Goal: Find specific page/section: Find specific page/section

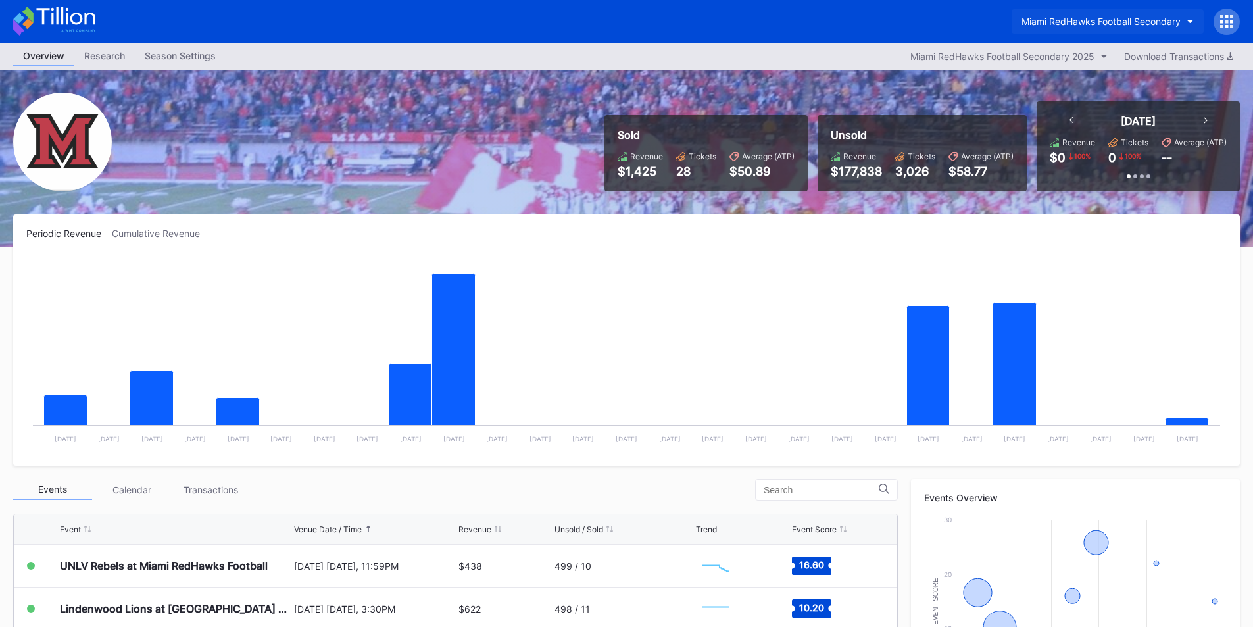
click at [1056, 25] on div "Miami RedHawks Football Secondary" at bounding box center [1101, 21] width 159 height 11
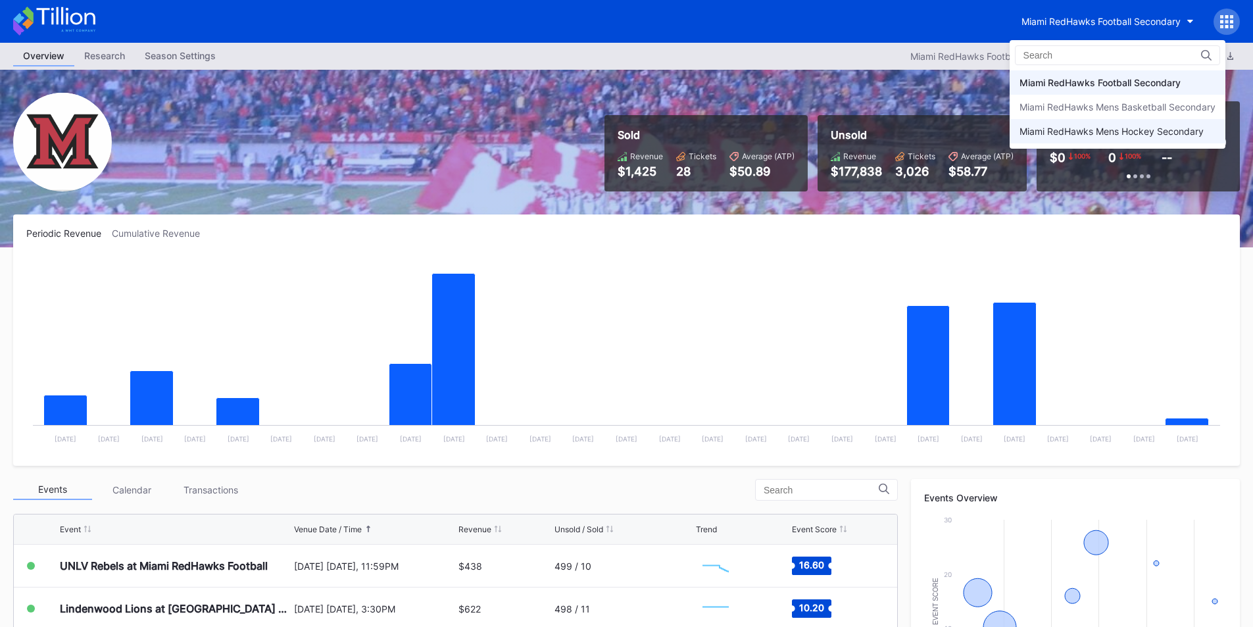
click at [1087, 128] on div "Miami RedHawks Mens Hockey Secondary" at bounding box center [1112, 131] width 184 height 11
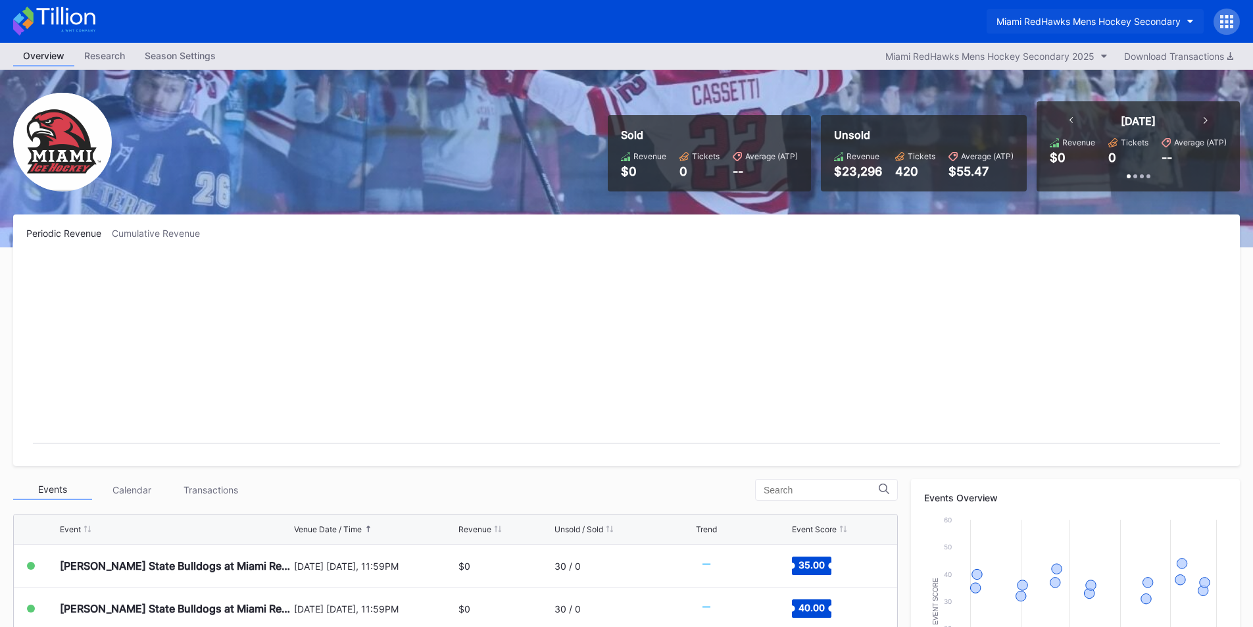
click at [1076, 14] on button "Miami RedHawks Mens Hockey Secondary" at bounding box center [1095, 21] width 217 height 24
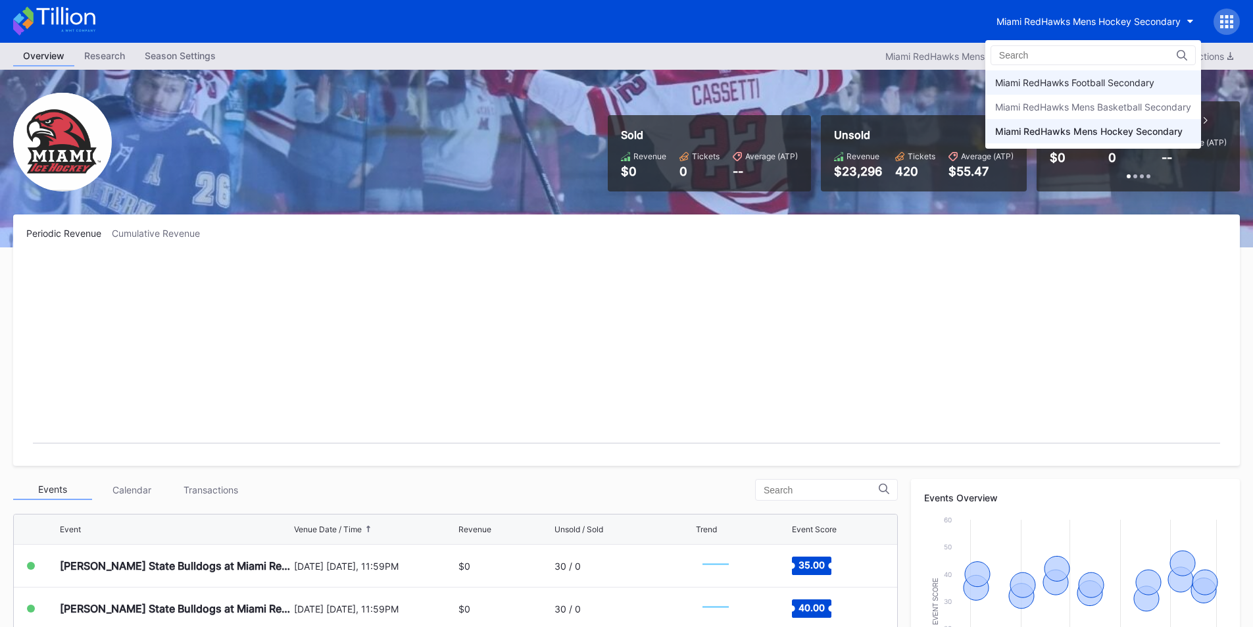
click at [1082, 76] on div "Miami RedHawks Football Secondary" at bounding box center [1093, 82] width 216 height 24
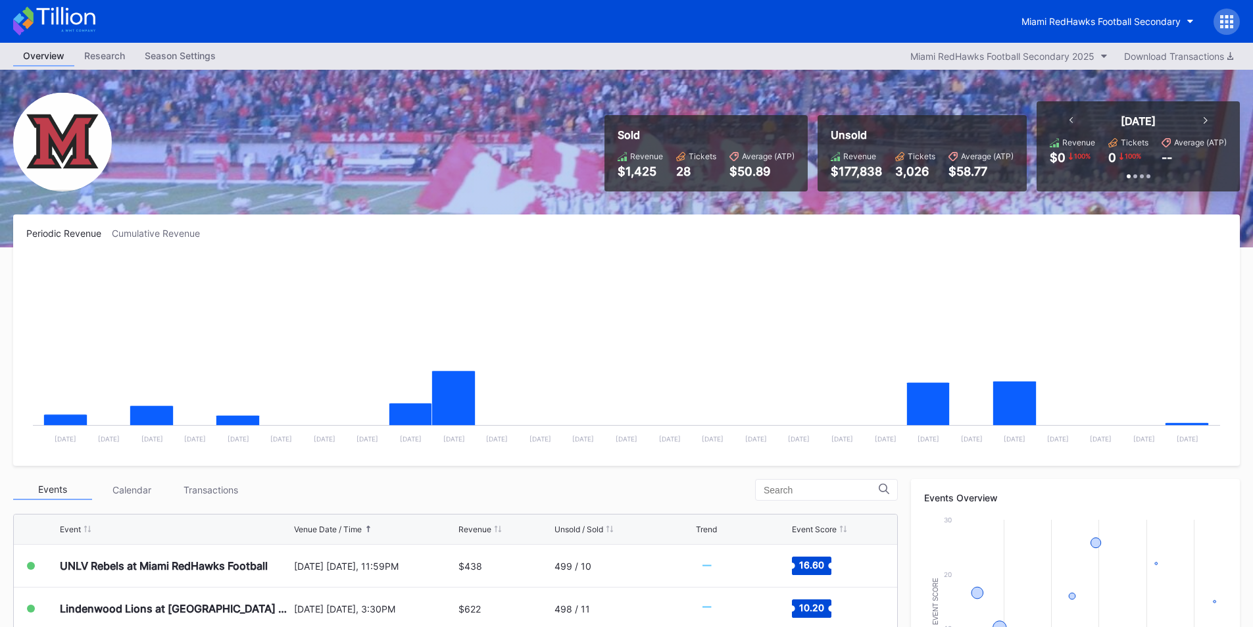
click at [712, 51] on div "Overview Research Season Settings Miami RedHawks Football Secondary 2025 Downlo…" at bounding box center [626, 56] width 1253 height 27
